Goal: Find specific page/section: Find specific page/section

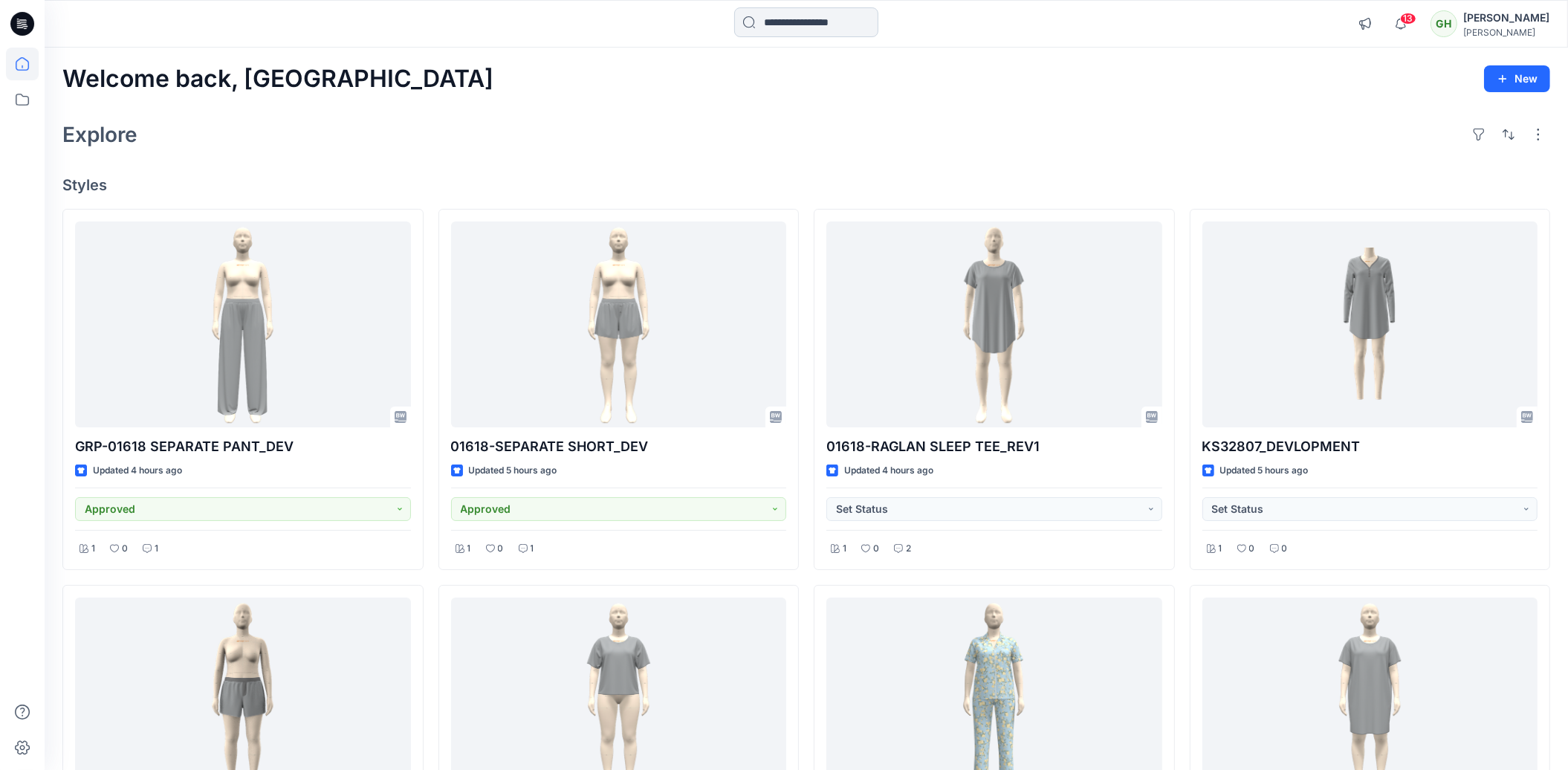
click at [815, 18] on input at bounding box center [806, 22] width 144 height 30
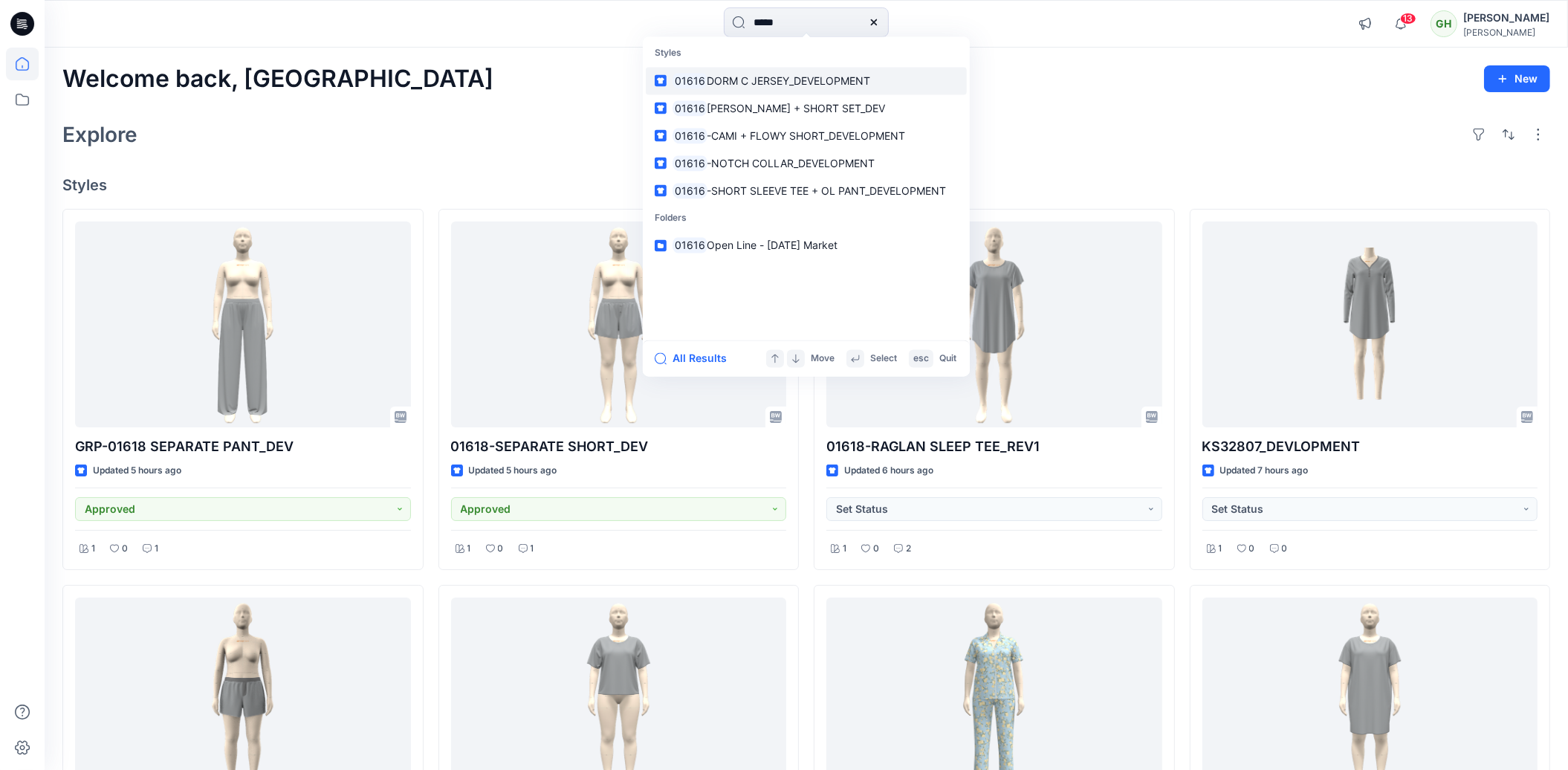
type input "*****"
click at [799, 75] on span "DORM C JERSEY_DEVELOPMENT" at bounding box center [789, 81] width 164 height 13
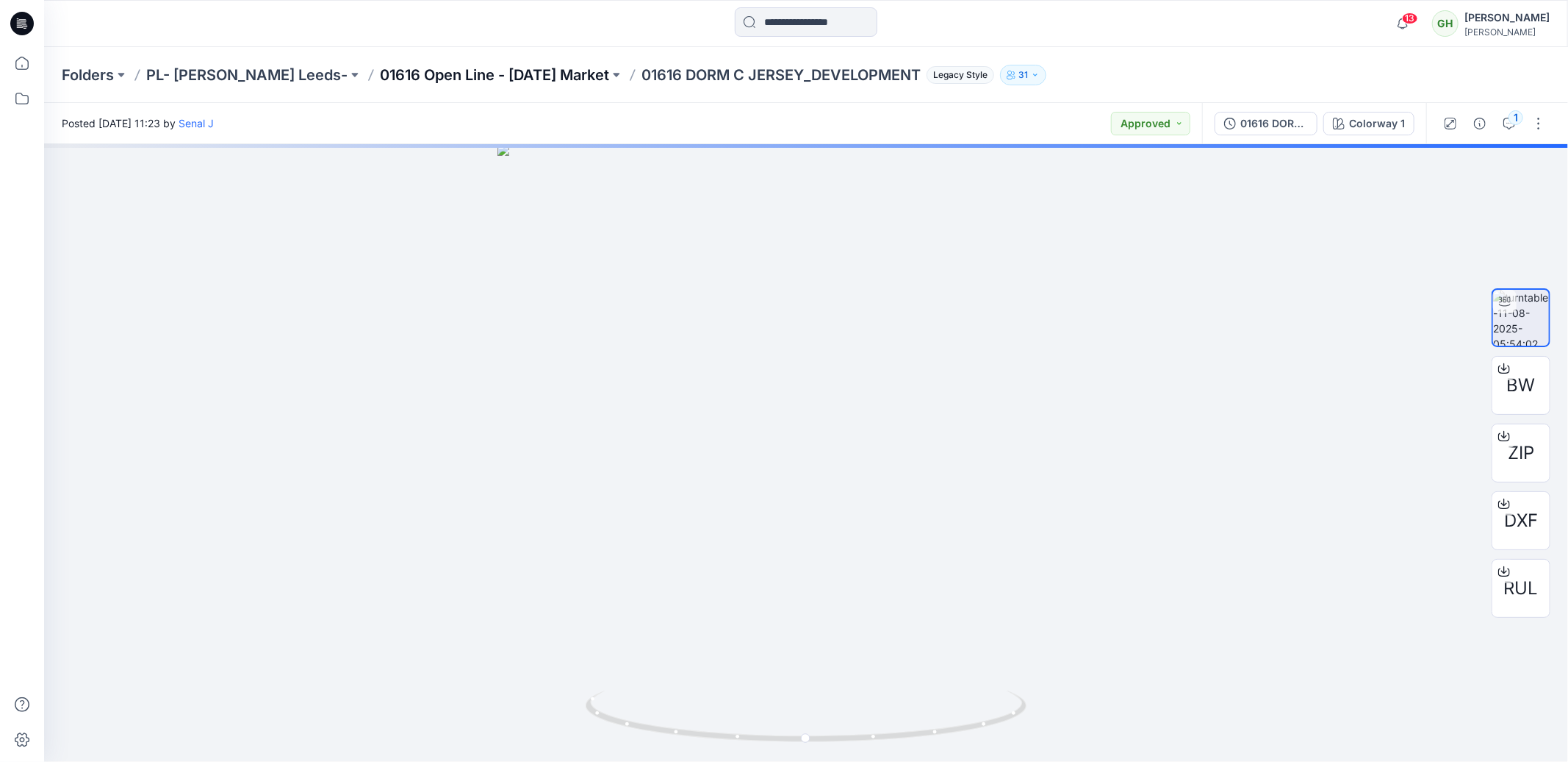
click at [395, 79] on p "01616 Open Line - August 2025 Market" at bounding box center [494, 75] width 230 height 20
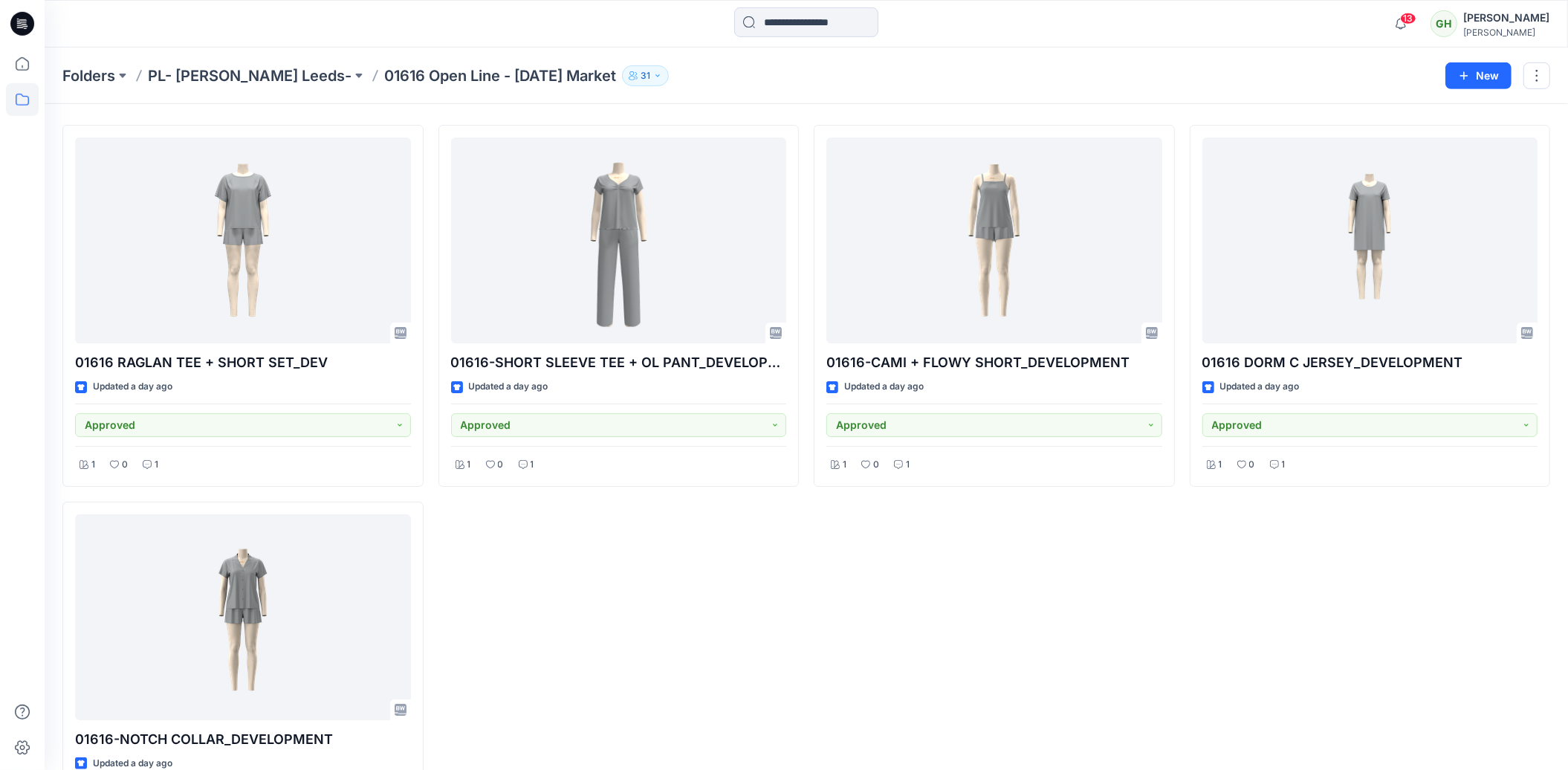
scroll to position [77, 0]
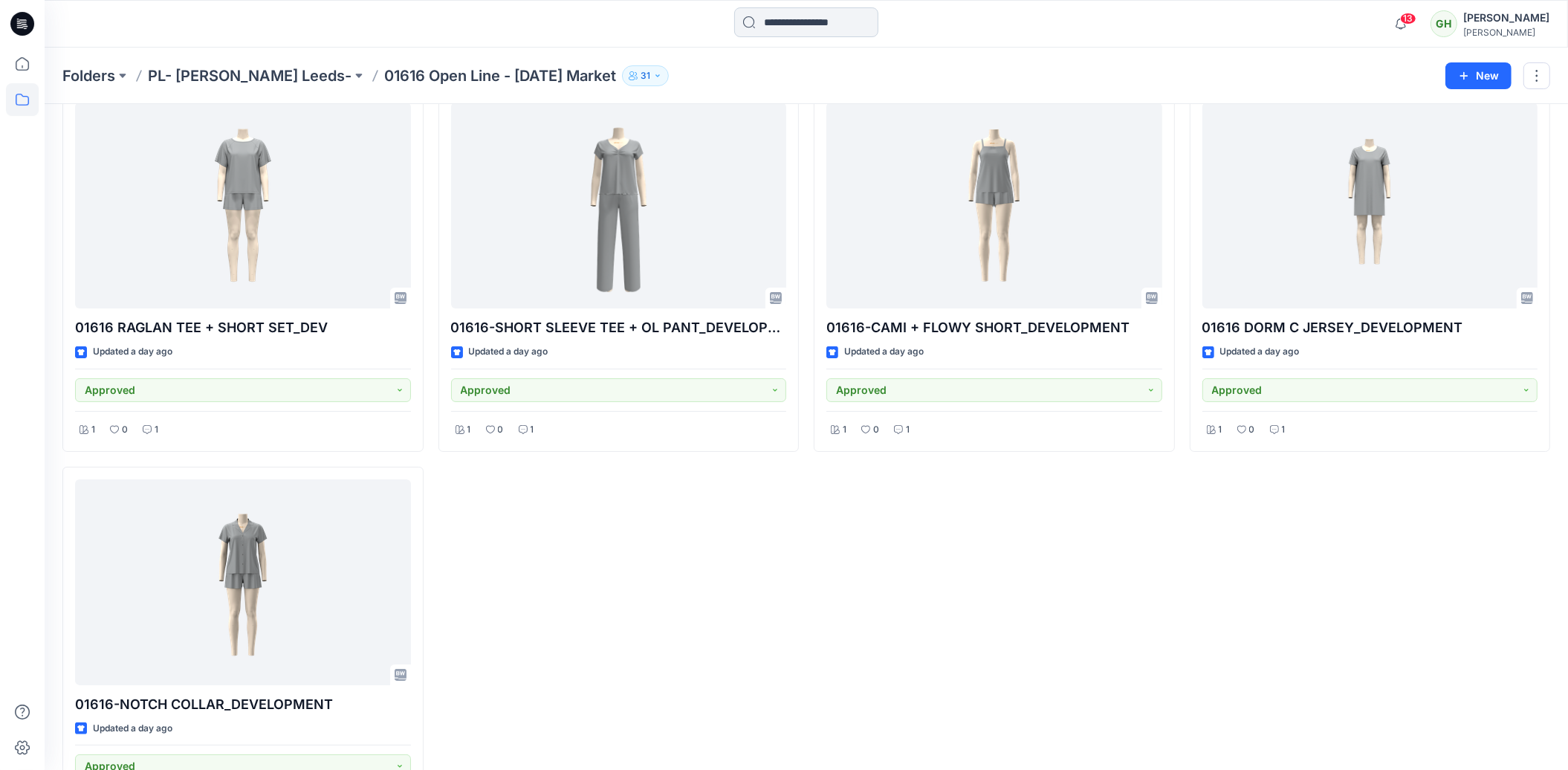
click at [832, 19] on input at bounding box center [806, 22] width 144 height 30
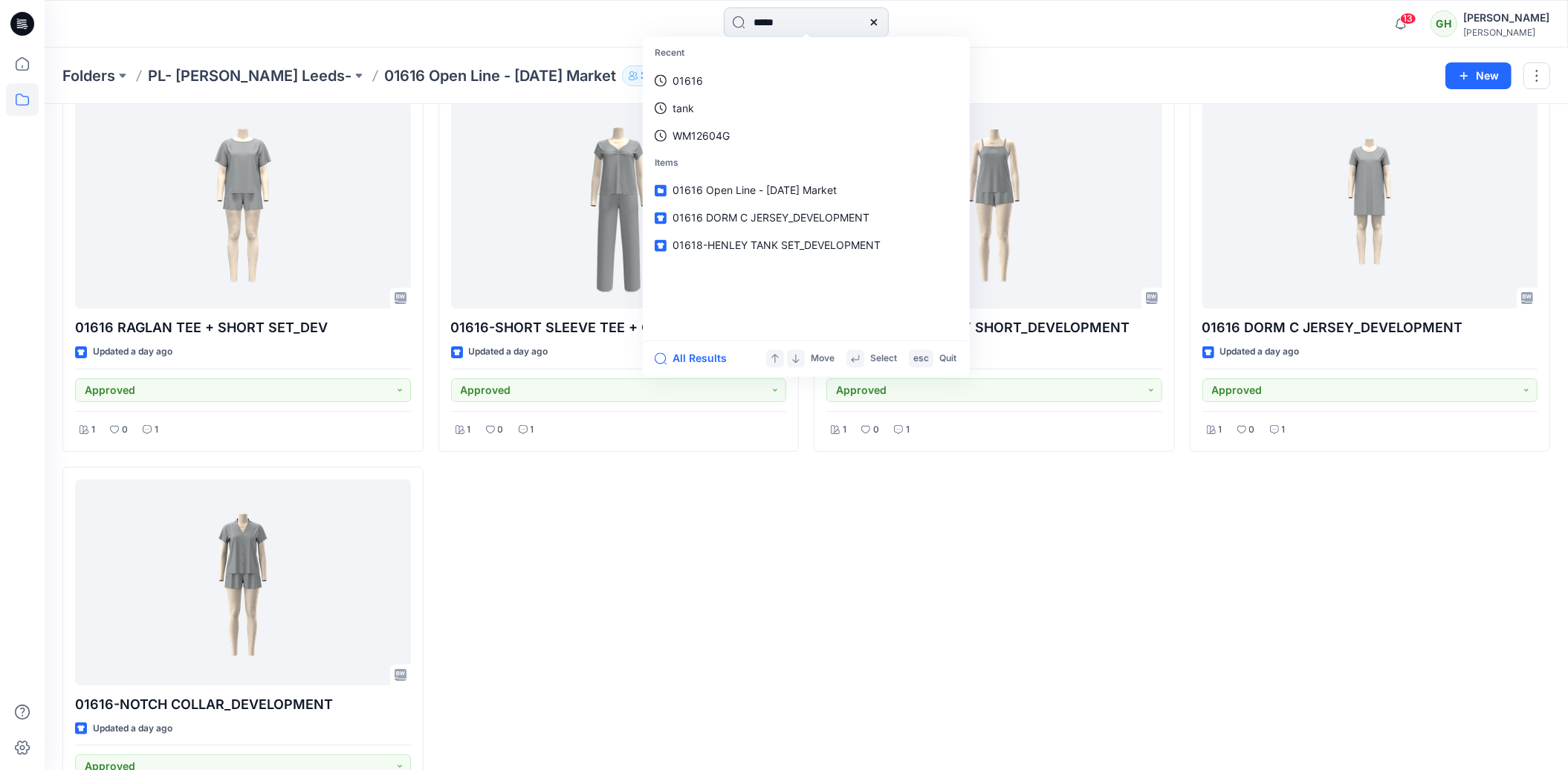
type input "*****"
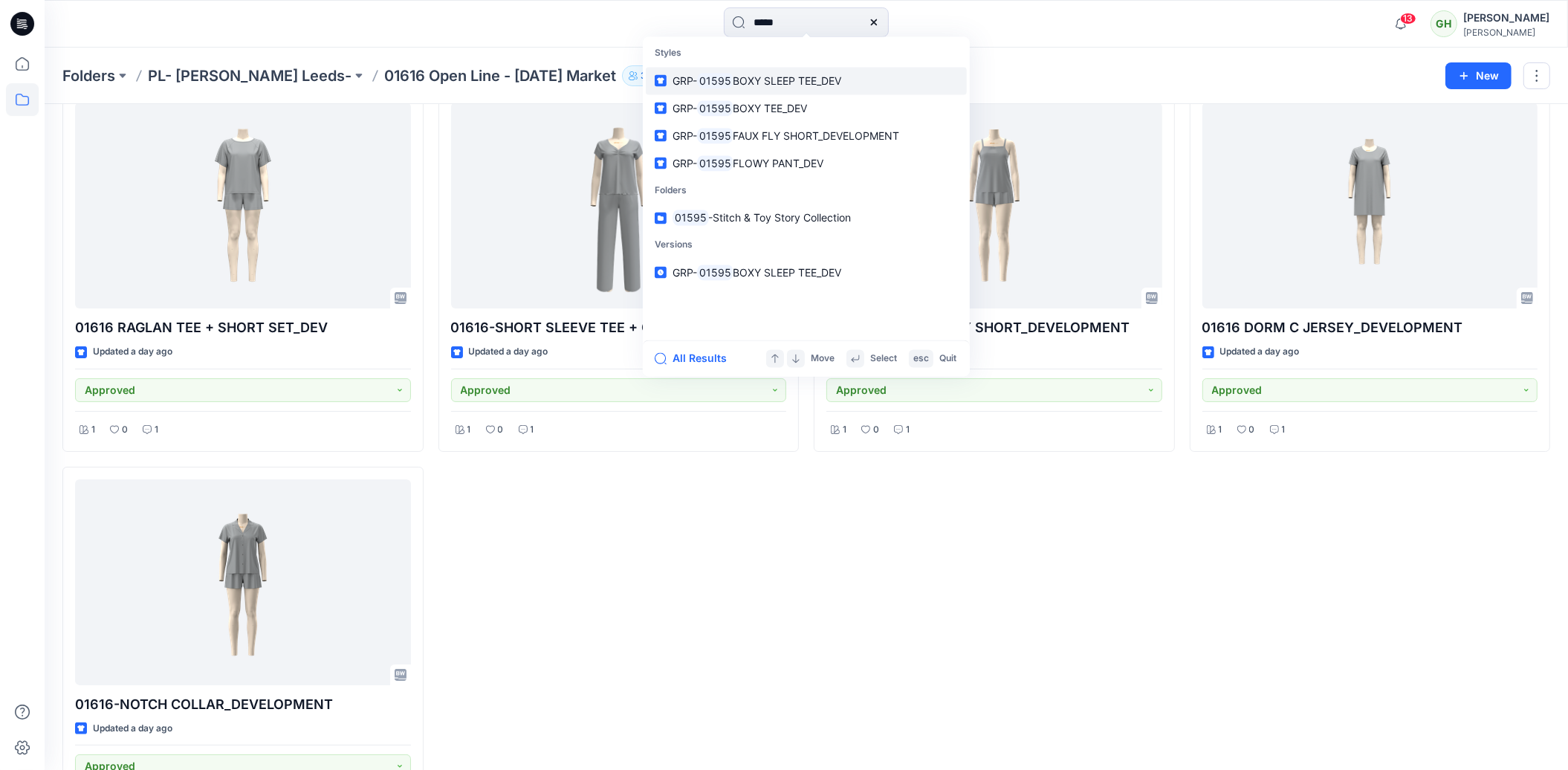
click at [776, 83] on span "BOXY SLEEP TEE_DEV" at bounding box center [787, 81] width 108 height 13
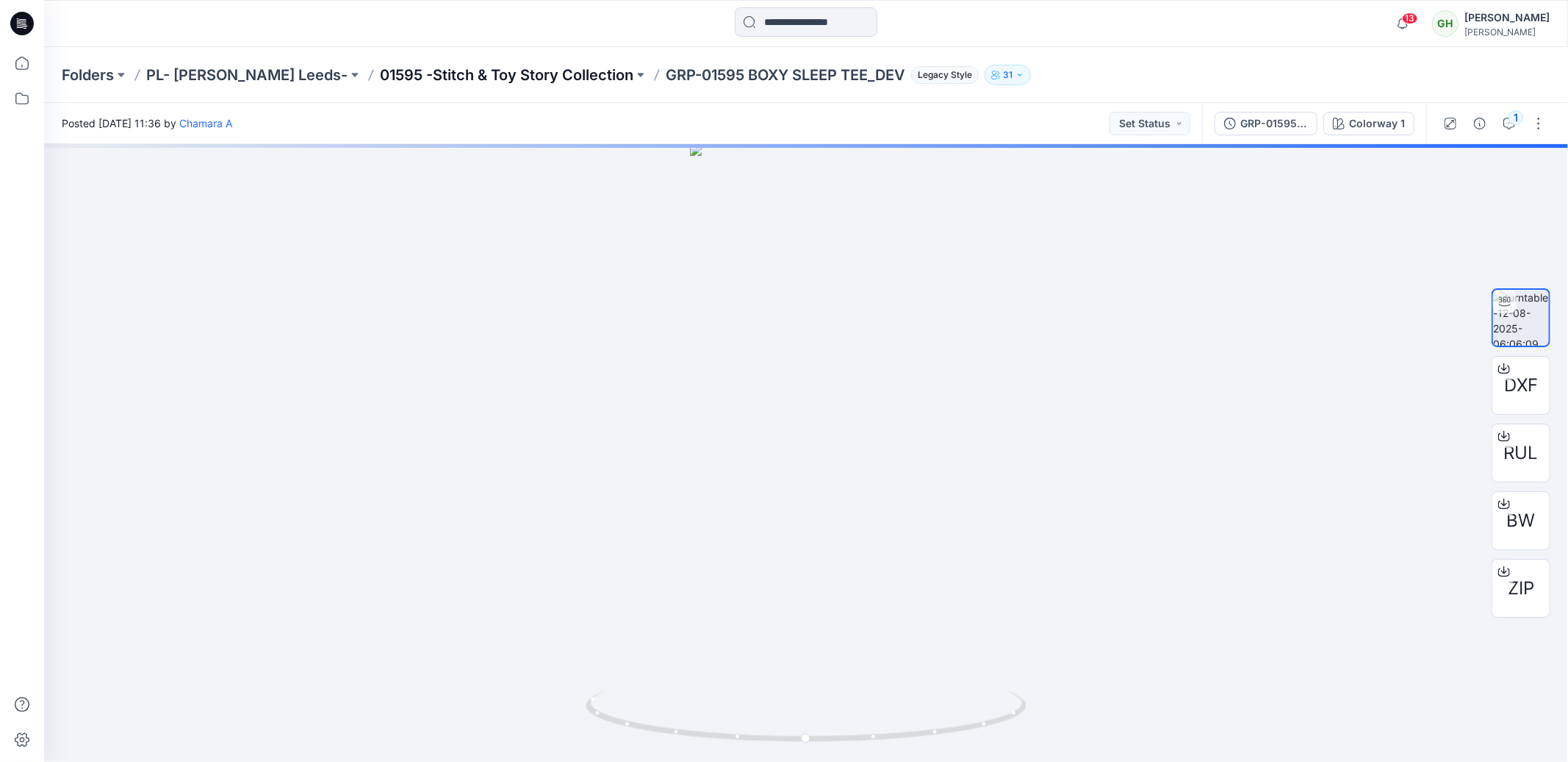
click at [492, 74] on p "01595 -Stitch & Toy Story Collection" at bounding box center [506, 75] width 254 height 20
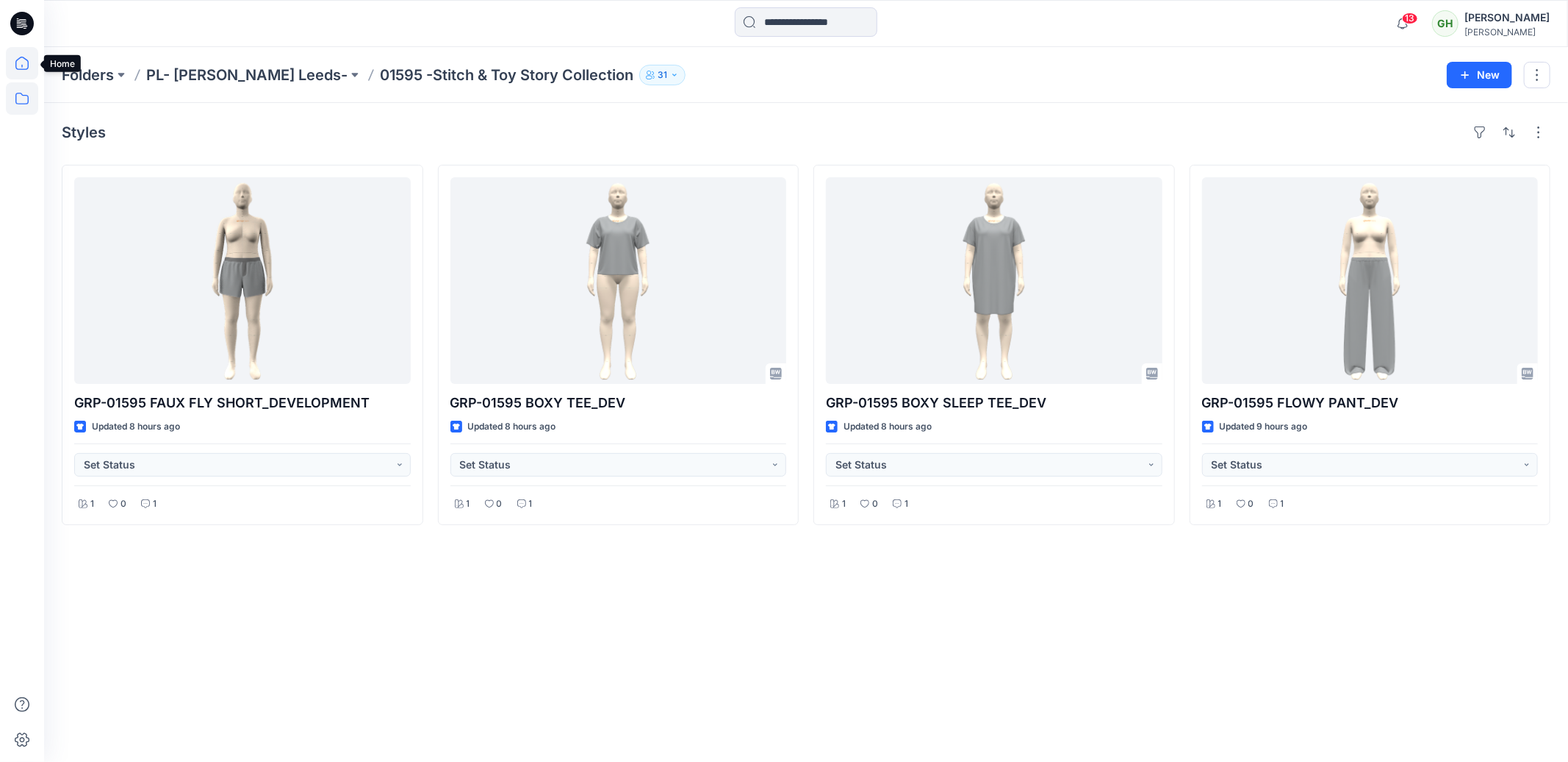
click at [22, 65] on icon at bounding box center [21, 66] width 1 height 3
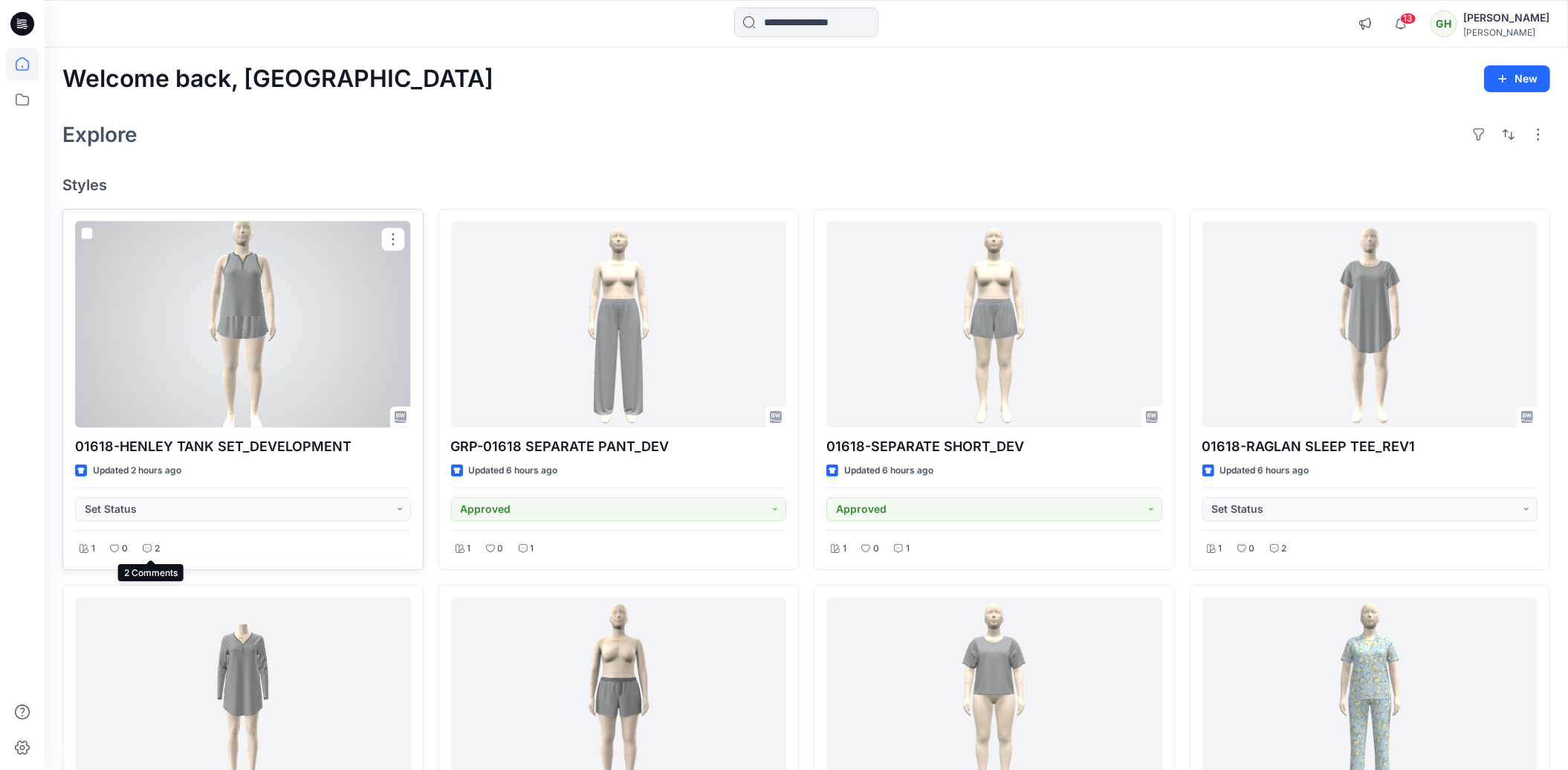
click at [150, 548] on icon at bounding box center [147, 549] width 9 height 9
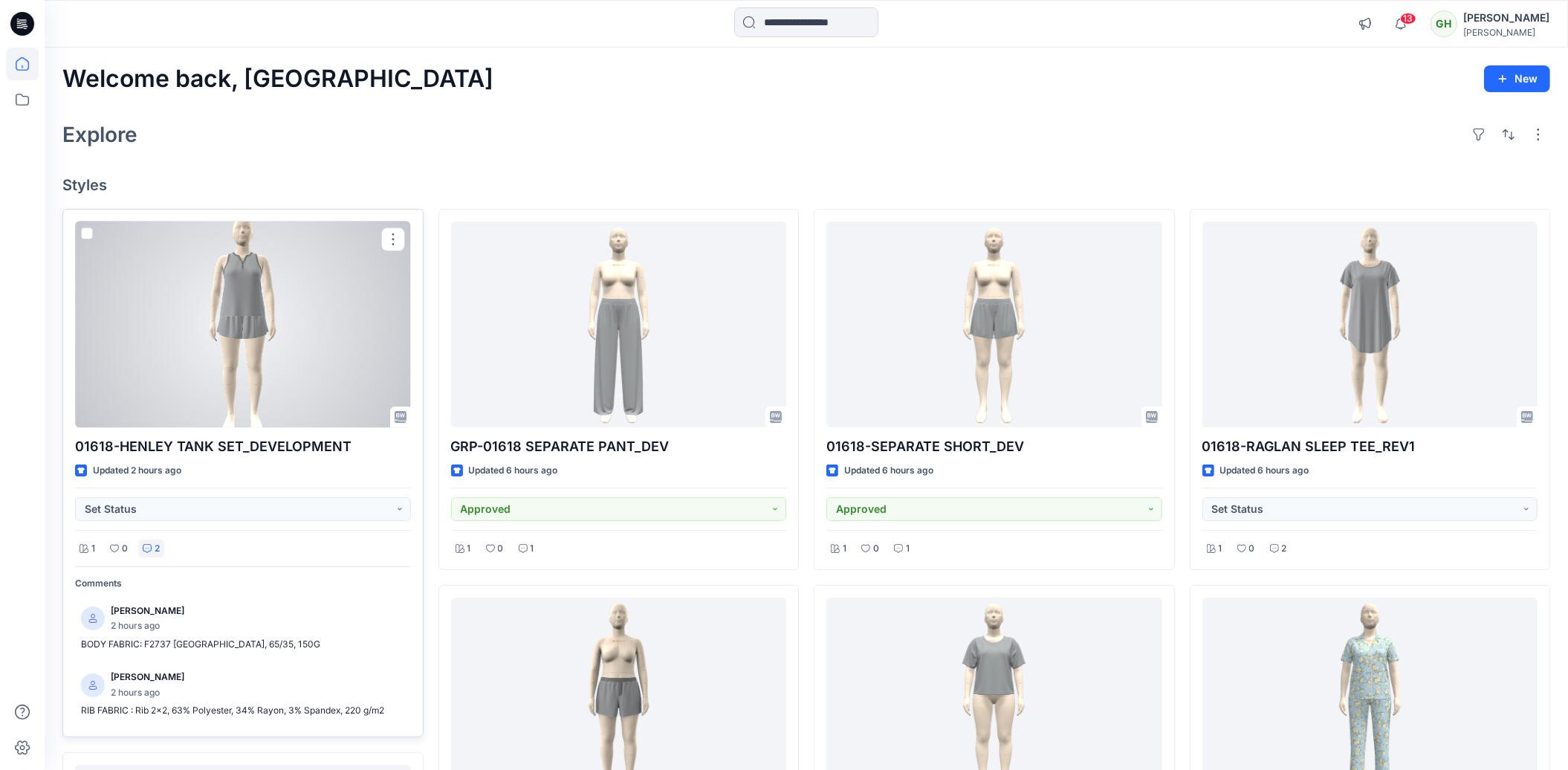
click at [150, 548] on icon at bounding box center [147, 549] width 9 height 9
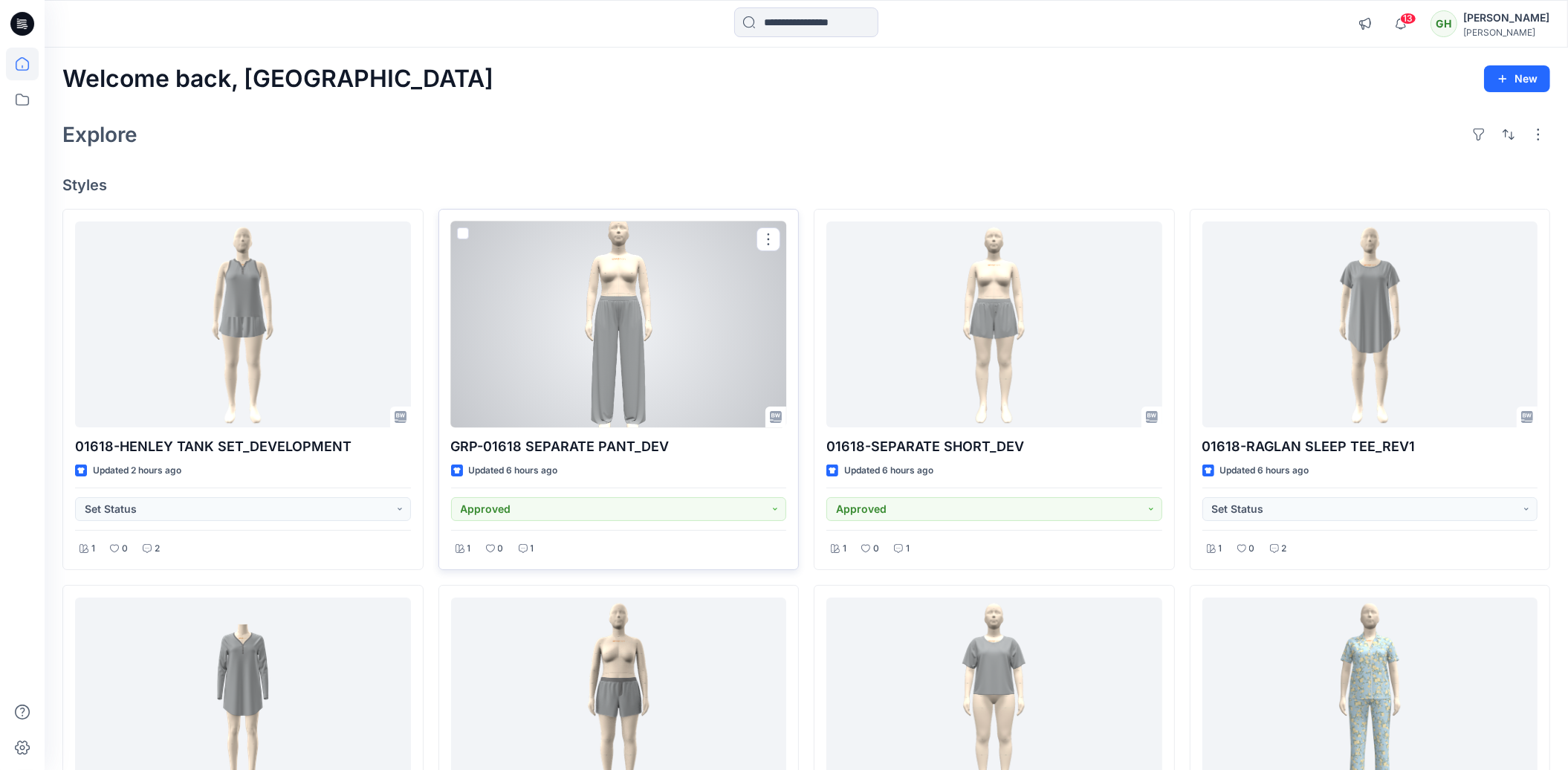
click at [549, 313] on div at bounding box center [618, 324] width 336 height 205
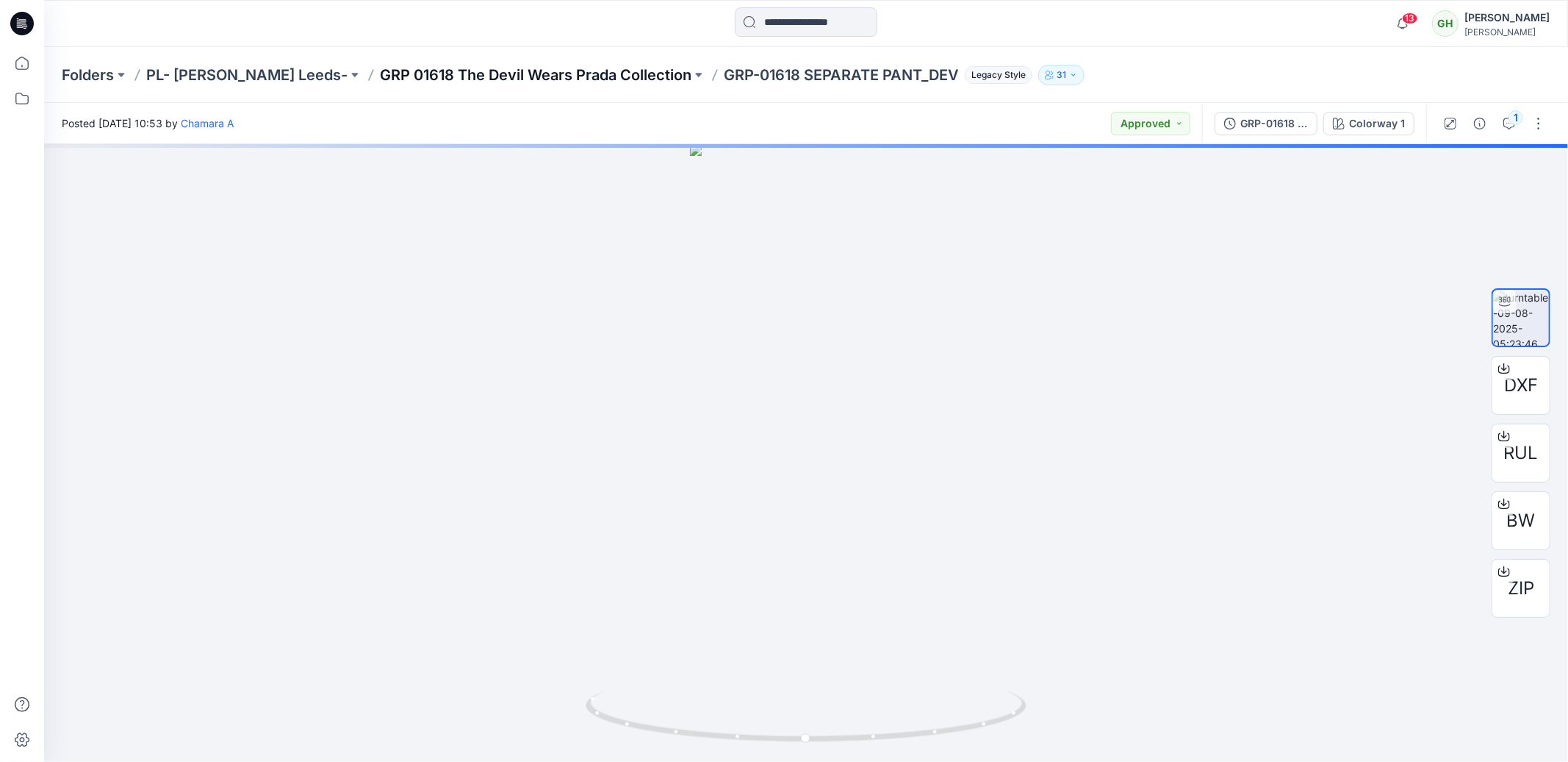
click at [416, 78] on p "GRP 01618 The Devil Wears Prada Collection" at bounding box center [535, 75] width 311 height 20
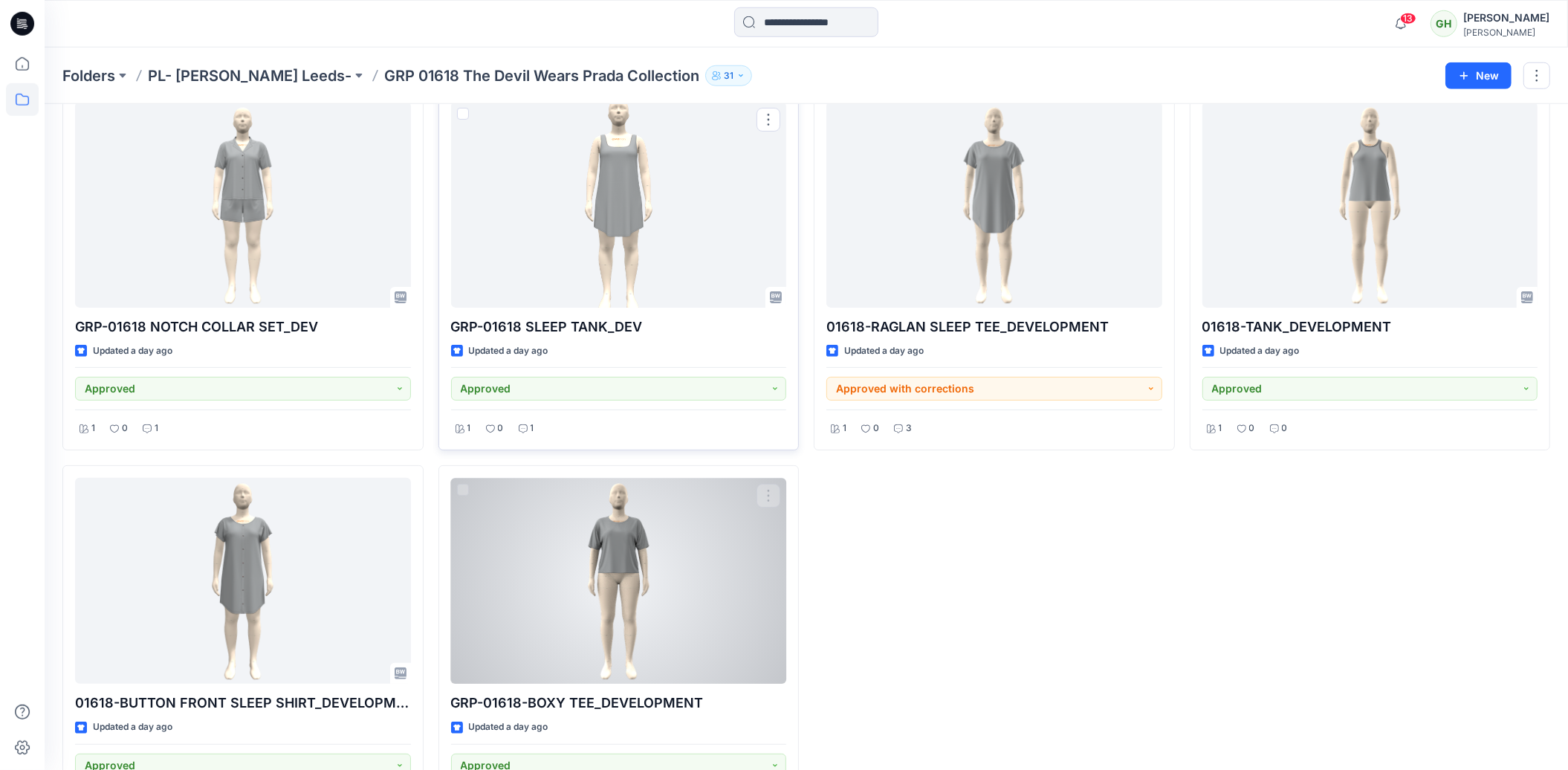
scroll to position [529, 0]
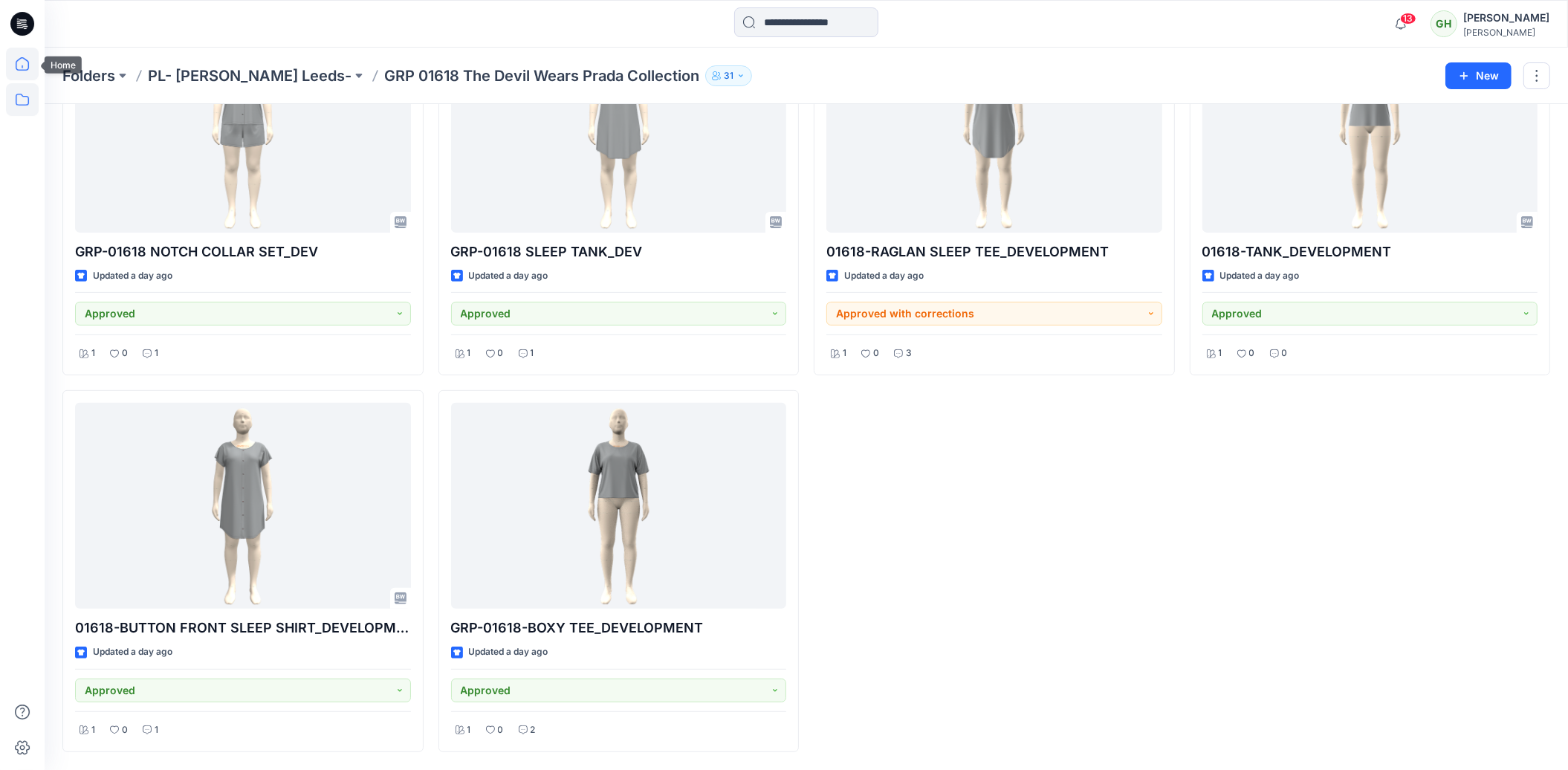
click at [29, 72] on icon at bounding box center [21, 63] width 32 height 32
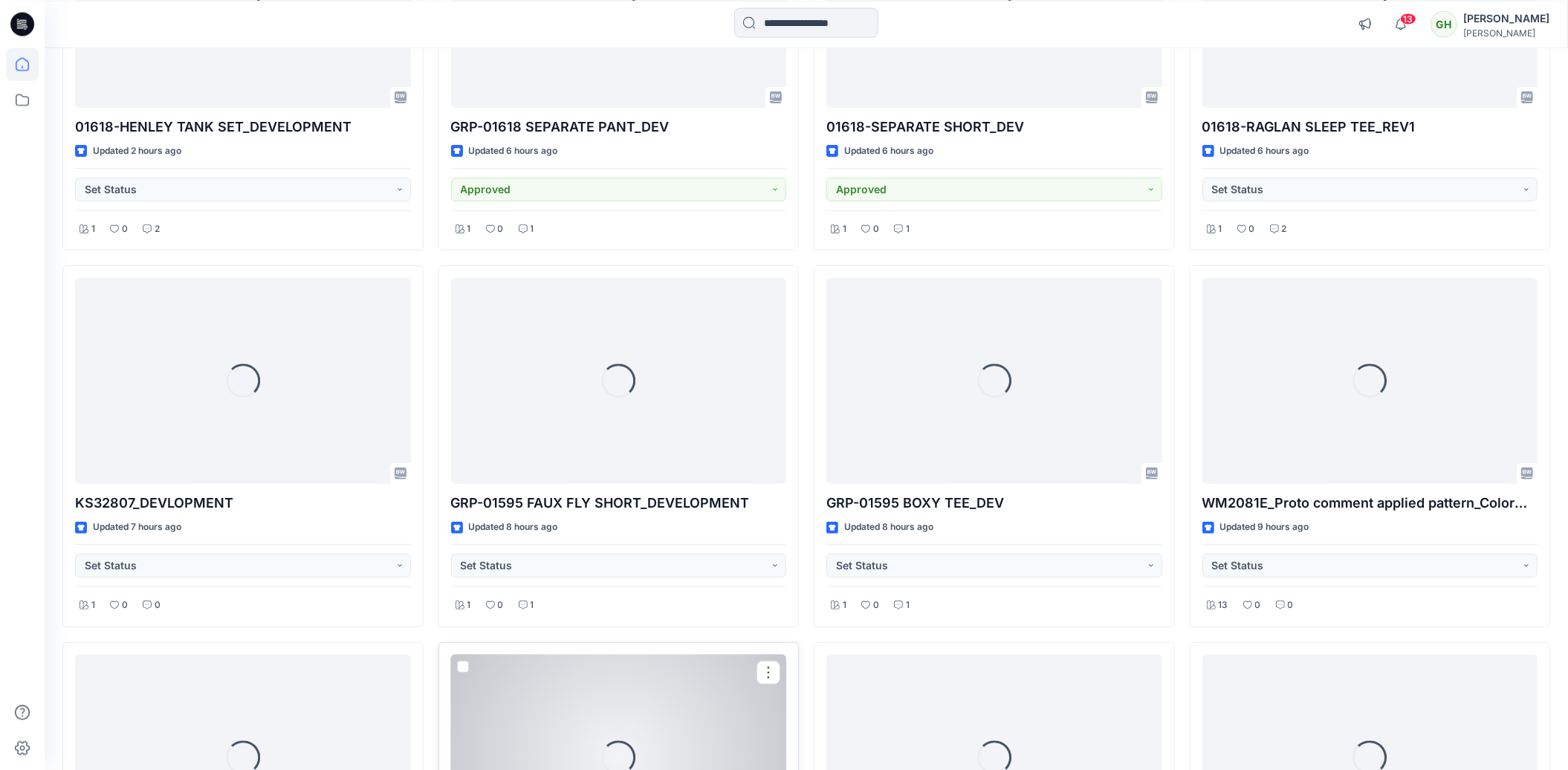
scroll to position [299, 0]
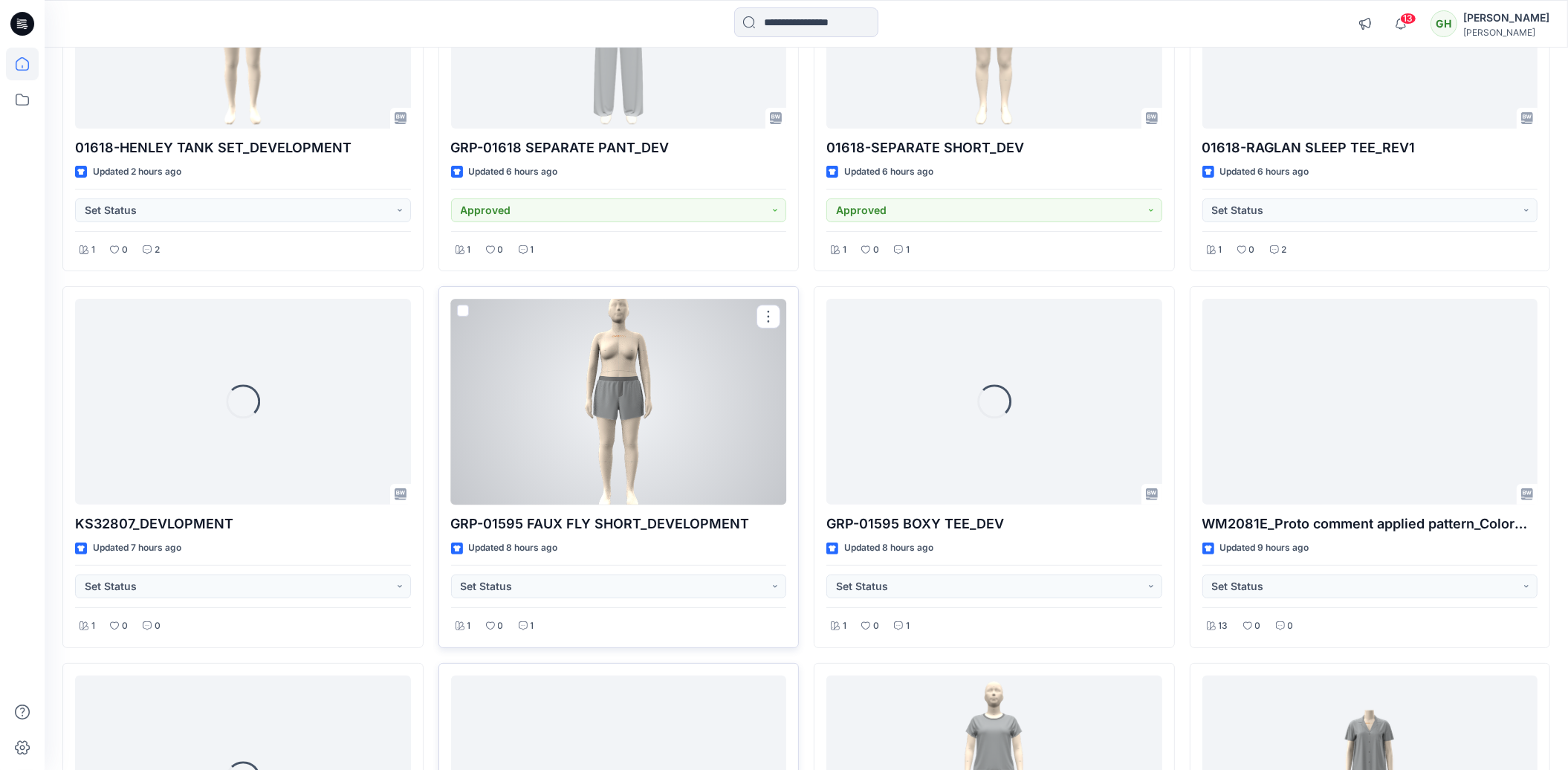
click at [575, 395] on div at bounding box center [618, 402] width 336 height 205
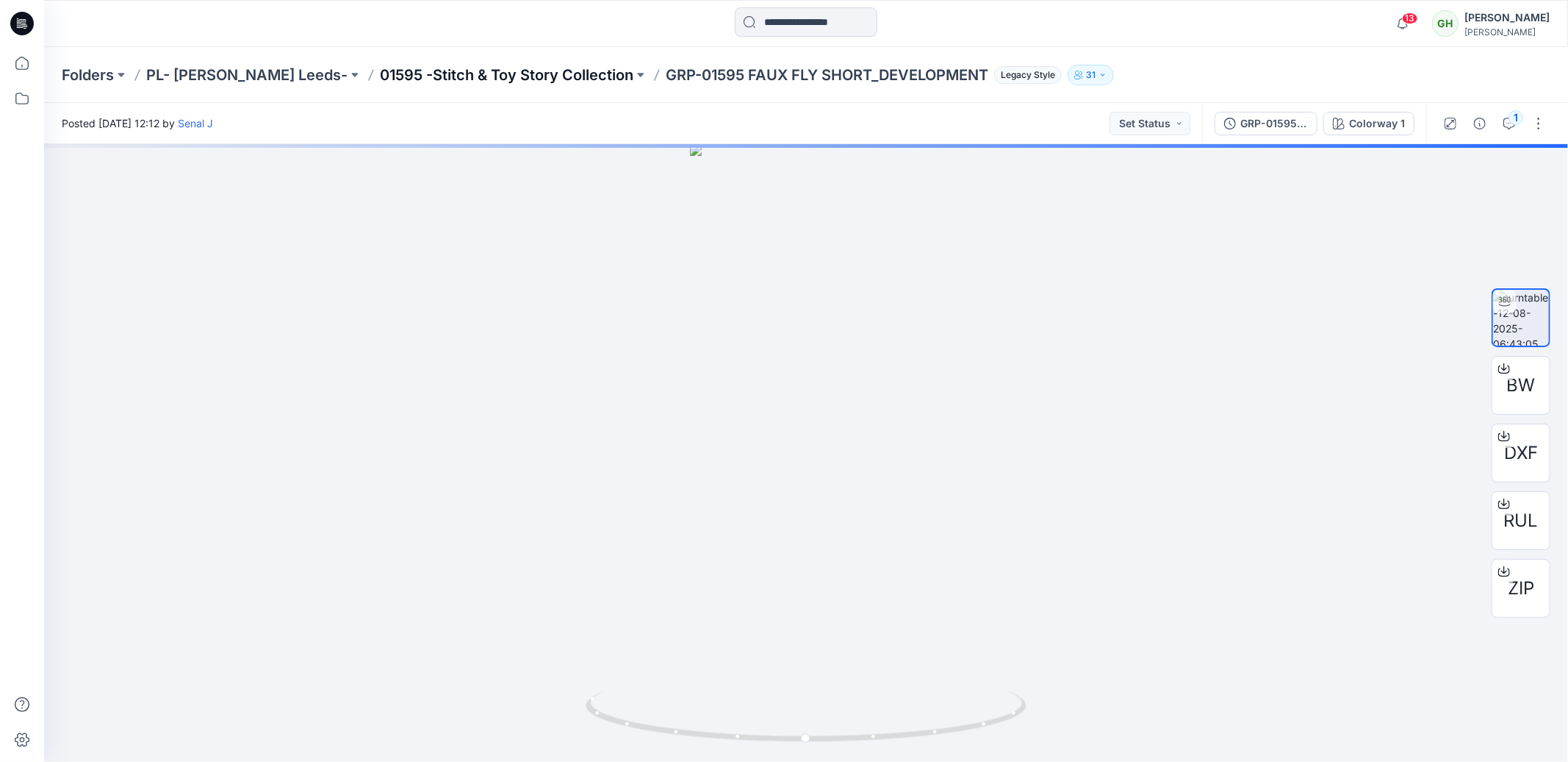
click at [381, 70] on p "01595 -Stitch & Toy Story Collection" at bounding box center [506, 75] width 254 height 20
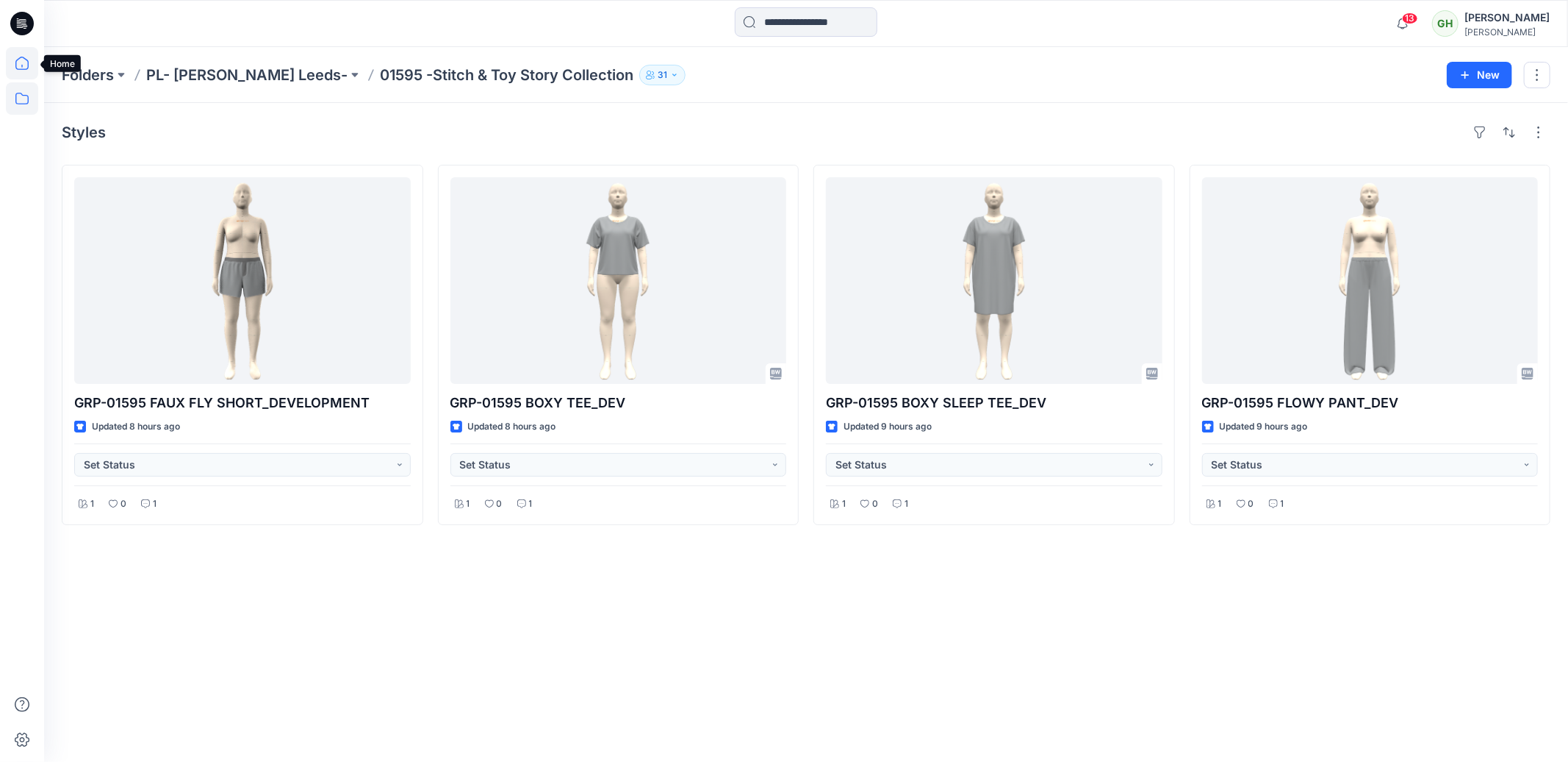
click at [18, 61] on icon at bounding box center [21, 62] width 32 height 32
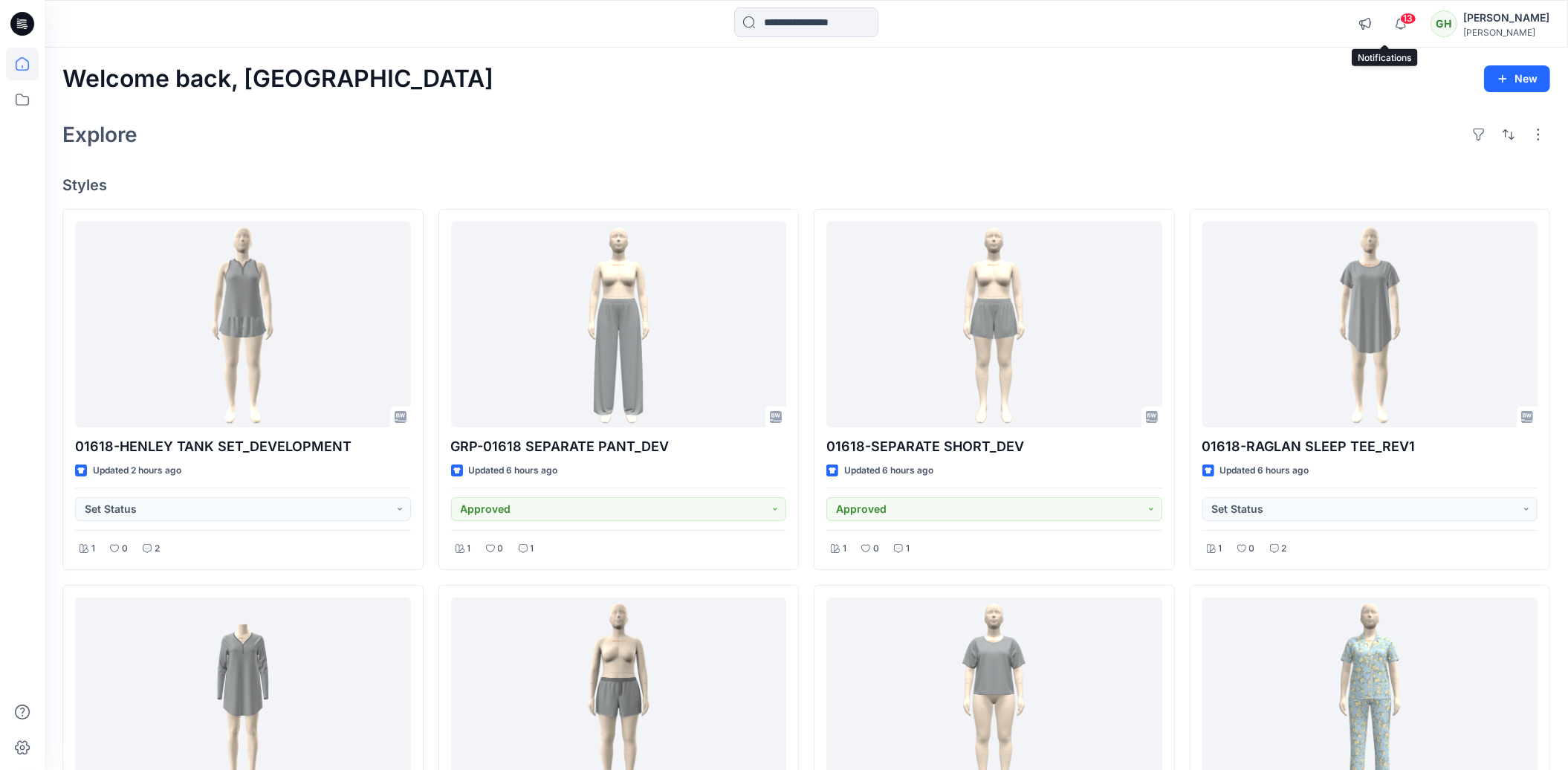
click at [1400, 18] on span "13" at bounding box center [1409, 19] width 17 height 12
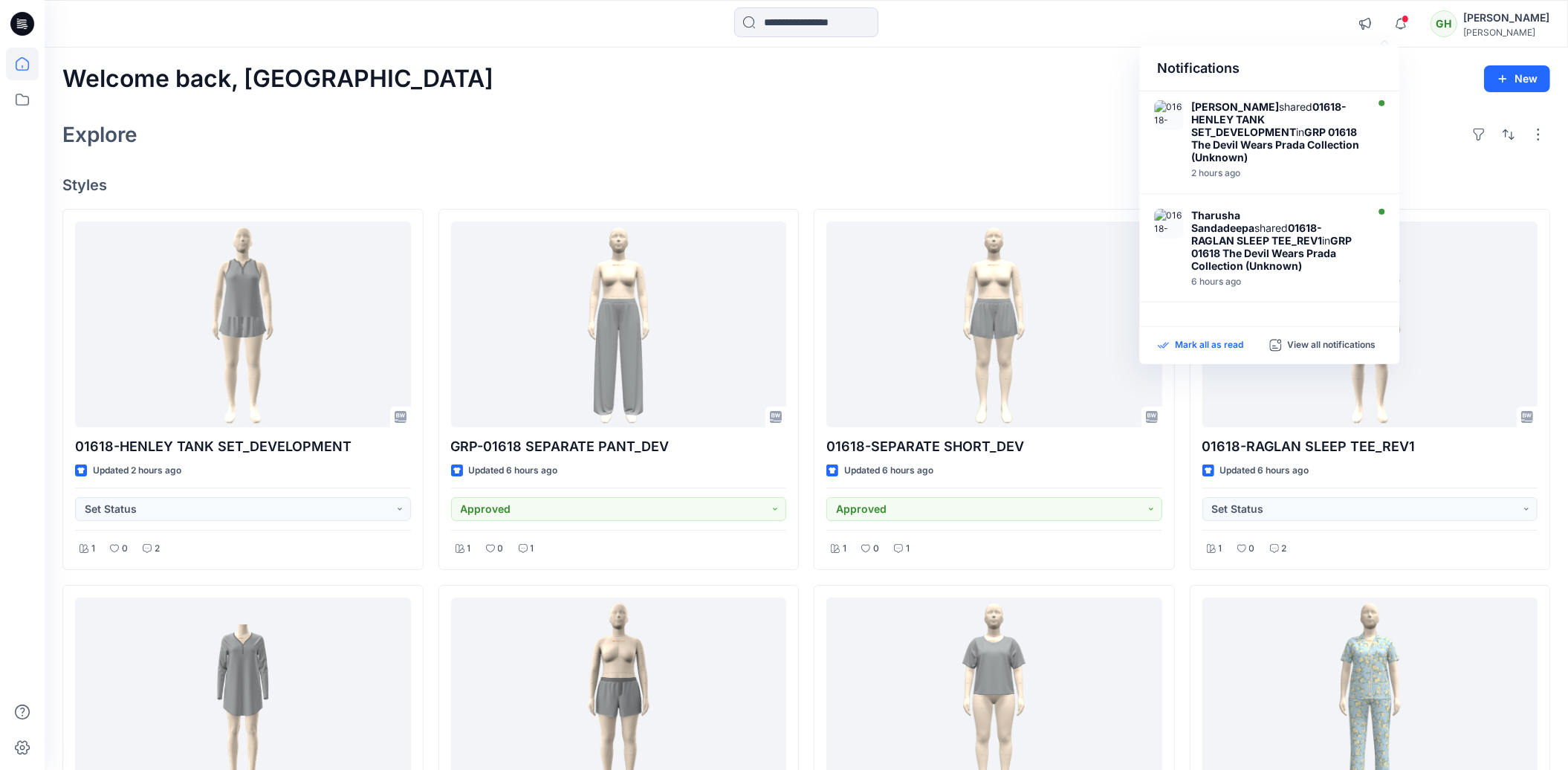
click at [1237, 346] on p "Mark all as read" at bounding box center [1209, 345] width 68 height 13
click at [1047, 136] on div "Explore" at bounding box center [805, 134] width 1487 height 36
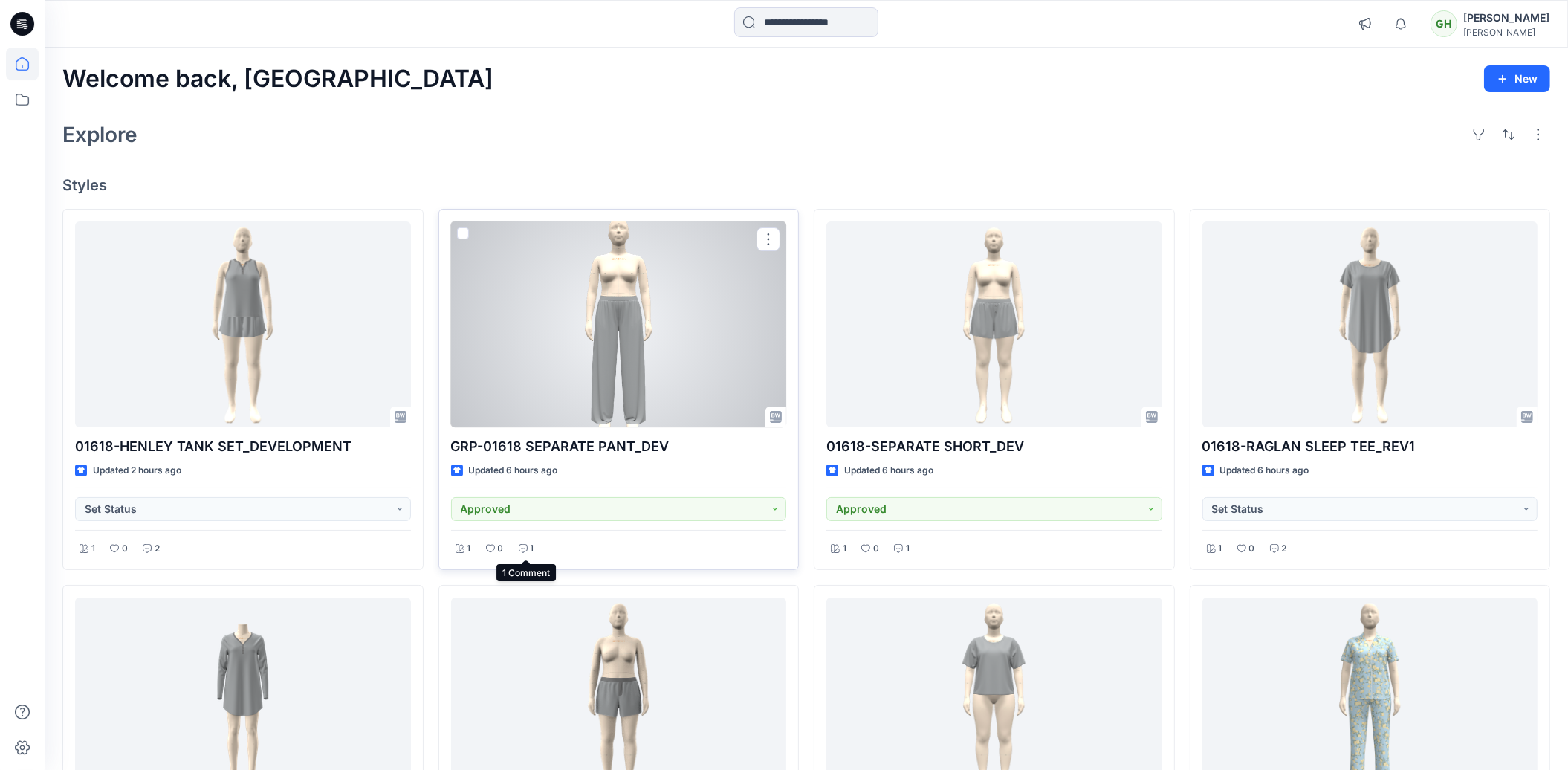
click at [529, 547] on div "1" at bounding box center [527, 549] width 24 height 19
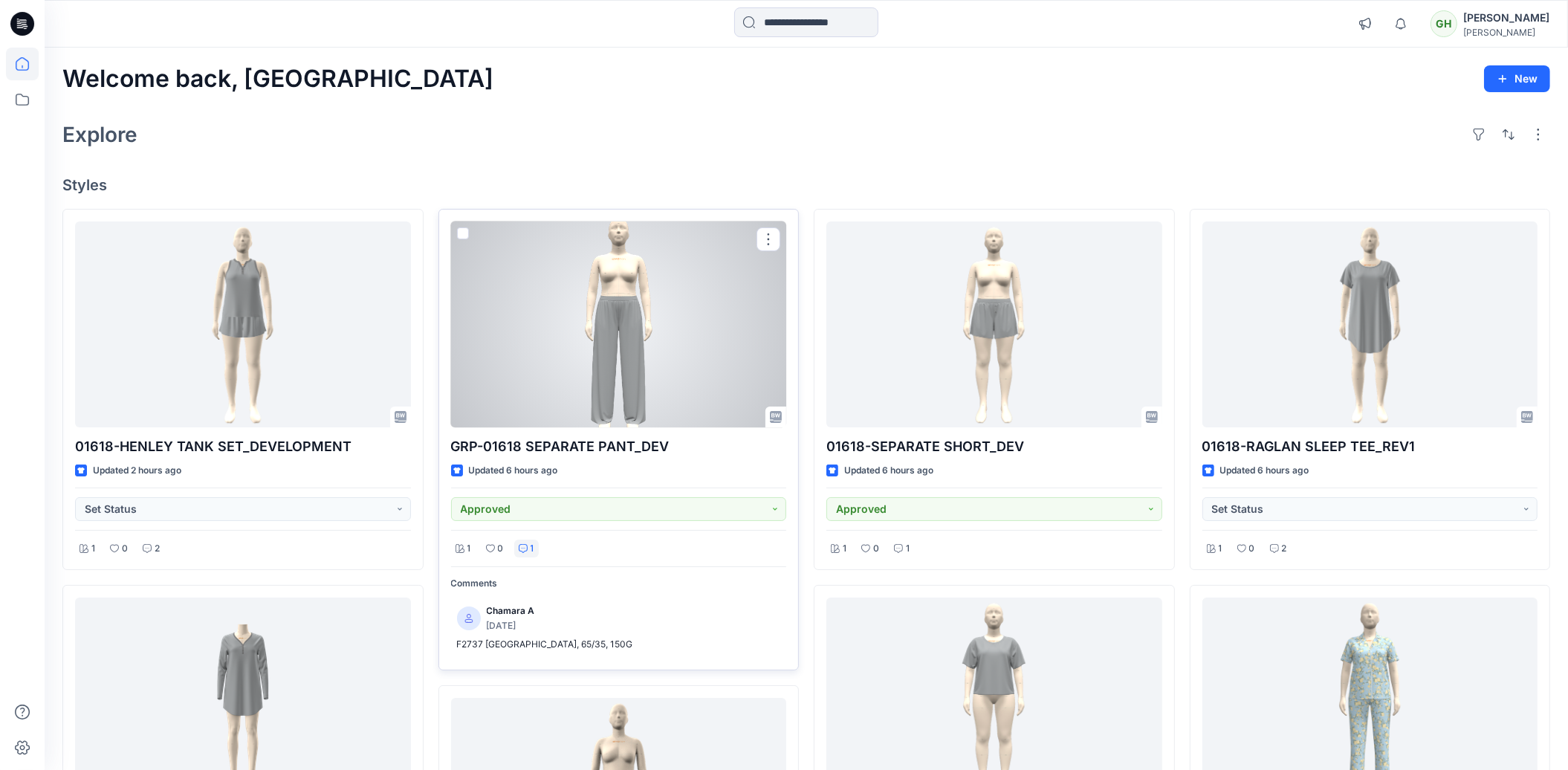
click at [529, 547] on div "1" at bounding box center [527, 549] width 24 height 19
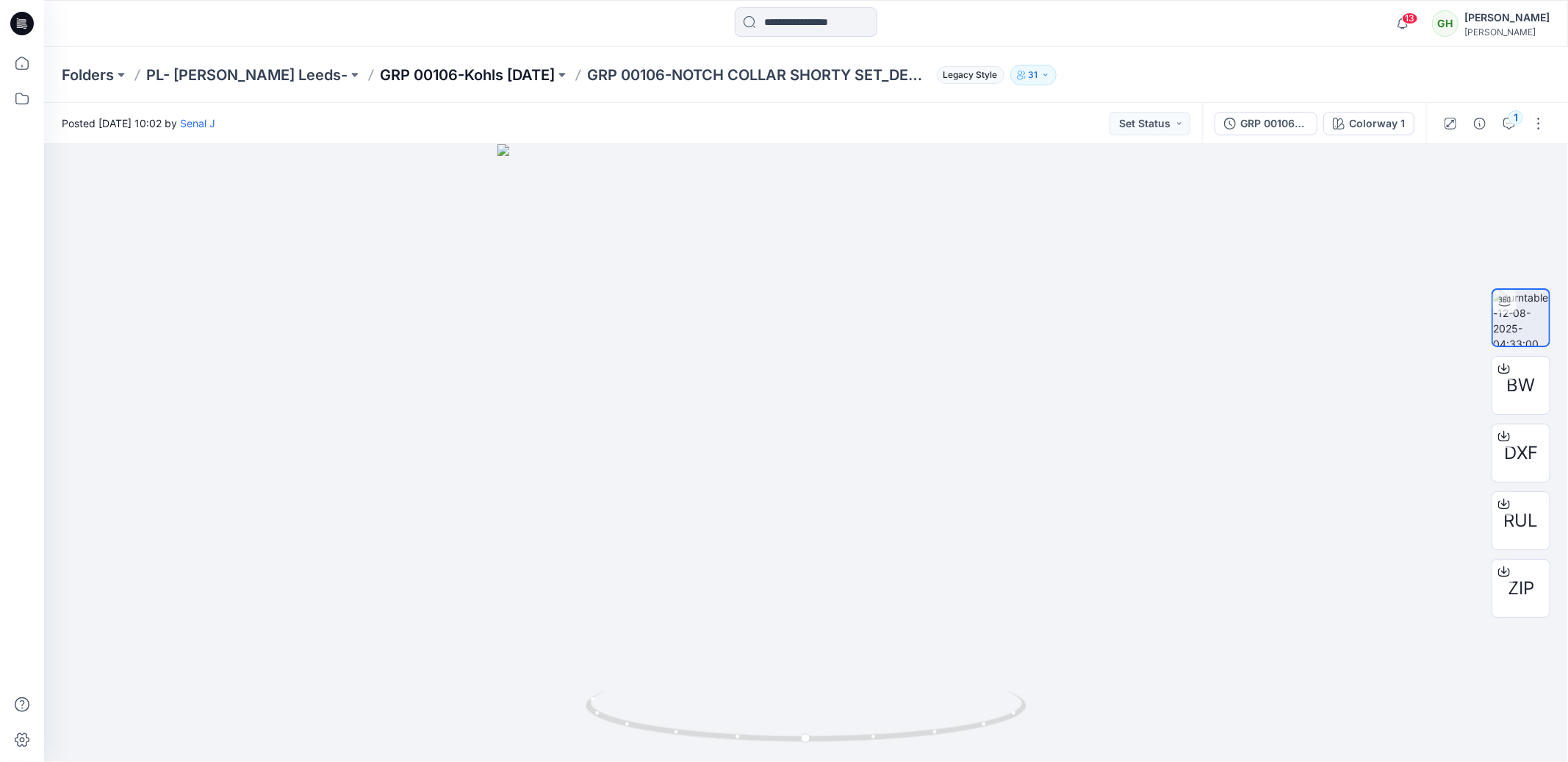
click at [488, 71] on p "GRP 00106-Kohls August 2025" at bounding box center [467, 75] width 175 height 20
